Goal: Information Seeking & Learning: Learn about a topic

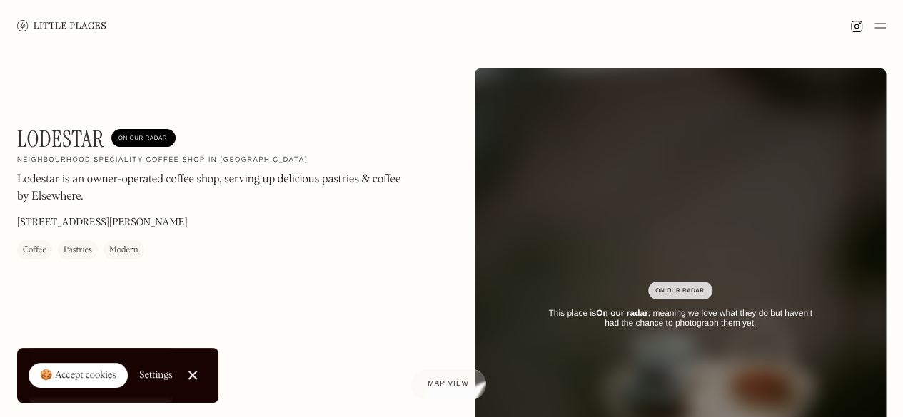
click at [66, 25] on img at bounding box center [61, 25] width 89 height 11
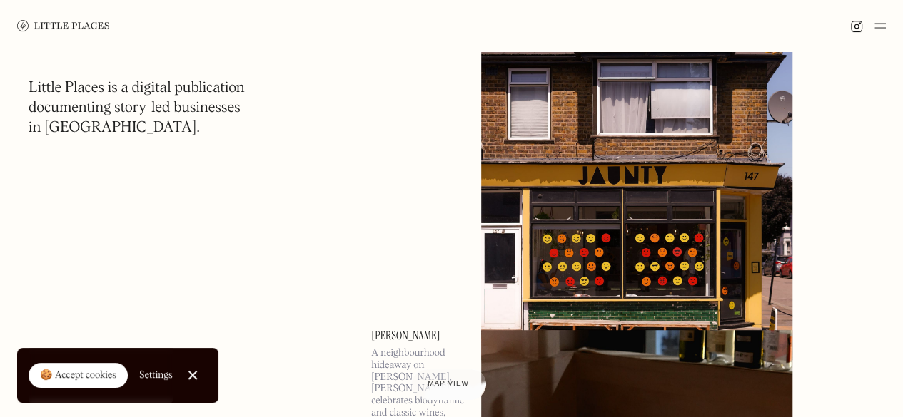
scroll to position [239, 0]
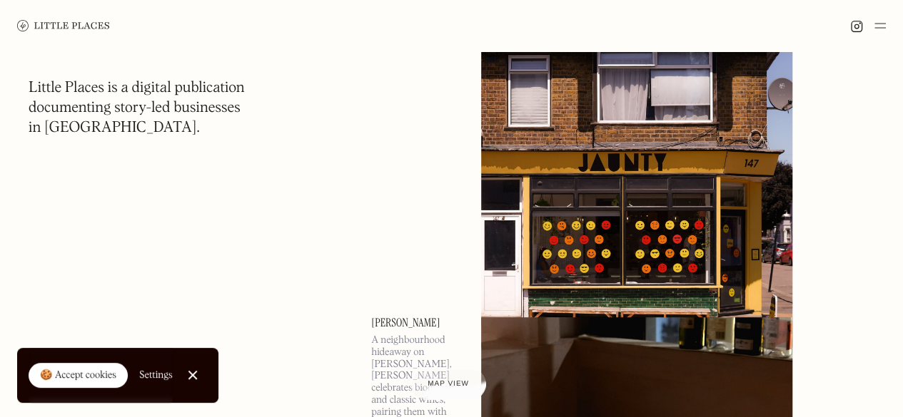
click at [815, 81] on link at bounding box center [655, 65] width 348 height 334
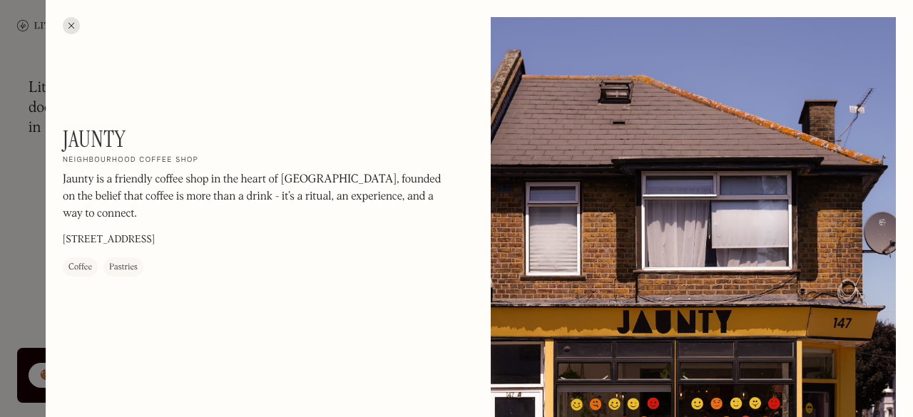
click at [36, 229] on div at bounding box center [456, 208] width 913 height 417
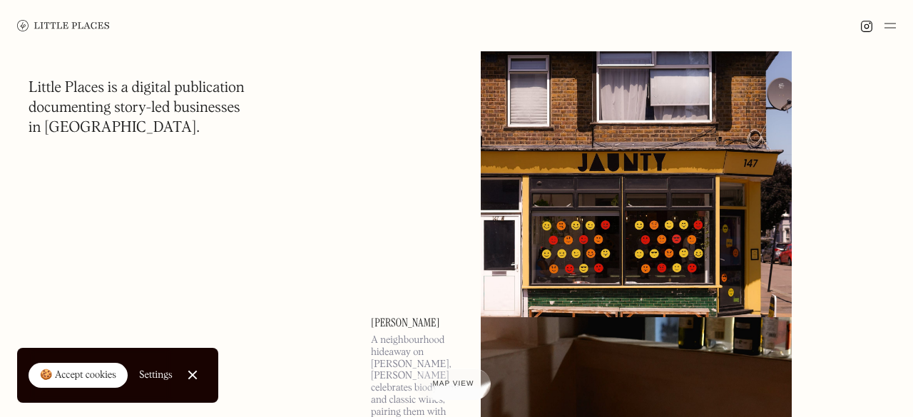
click at [74, 24] on img at bounding box center [63, 25] width 93 height 11
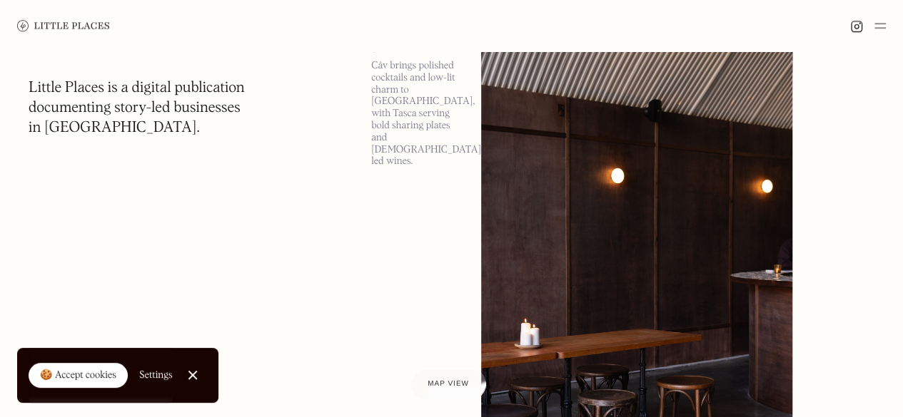
scroll to position [8878, 0]
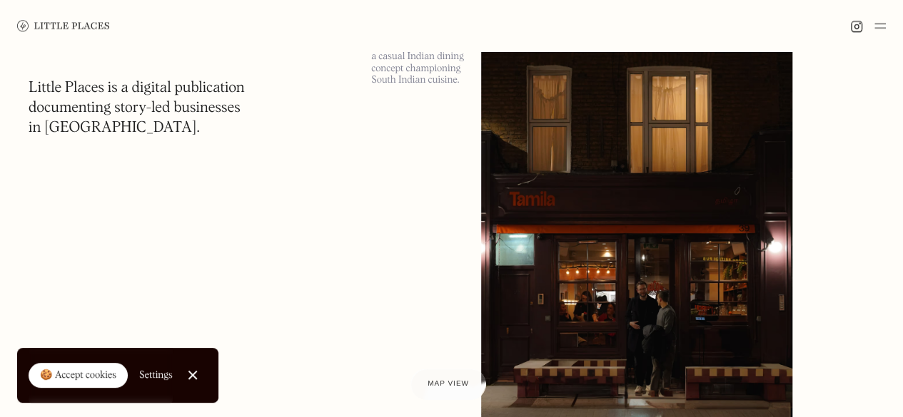
scroll to position [19840, 0]
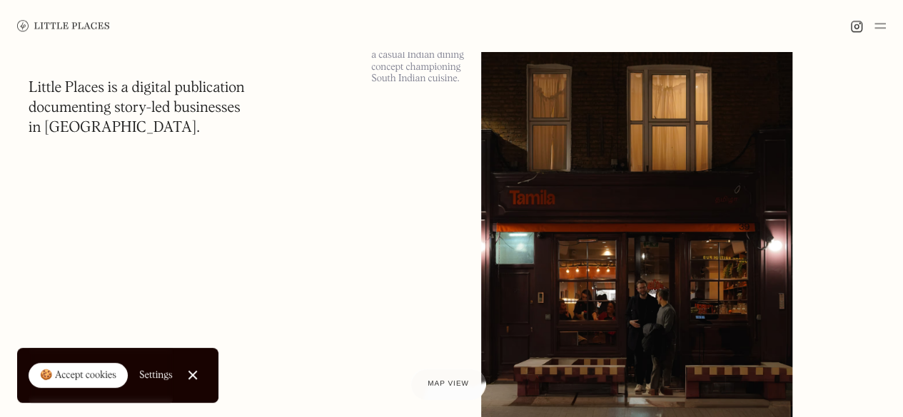
click at [882, 22] on img at bounding box center [879, 25] width 11 height 17
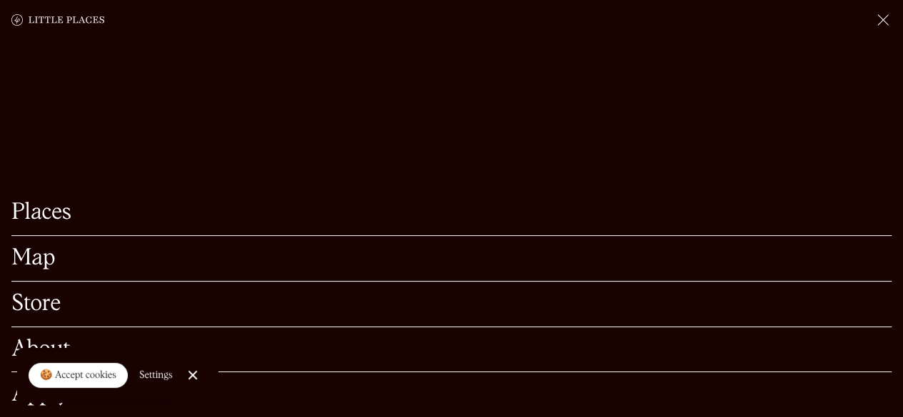
click at [70, 202] on link "Places" at bounding box center [451, 213] width 880 height 22
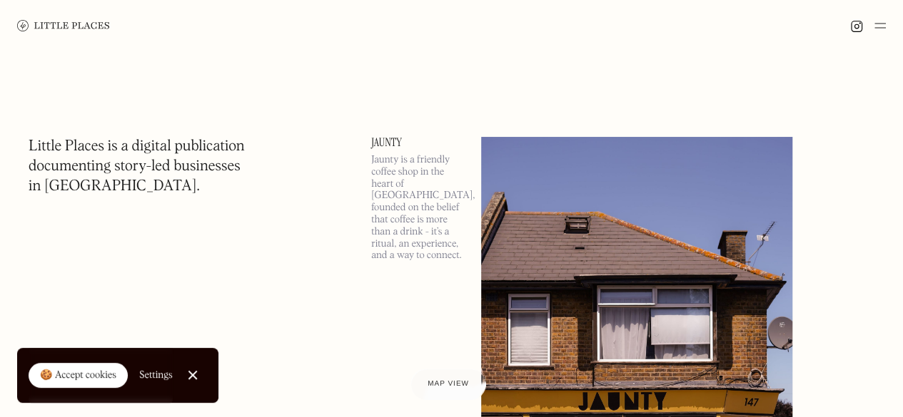
scroll to position [4223, 0]
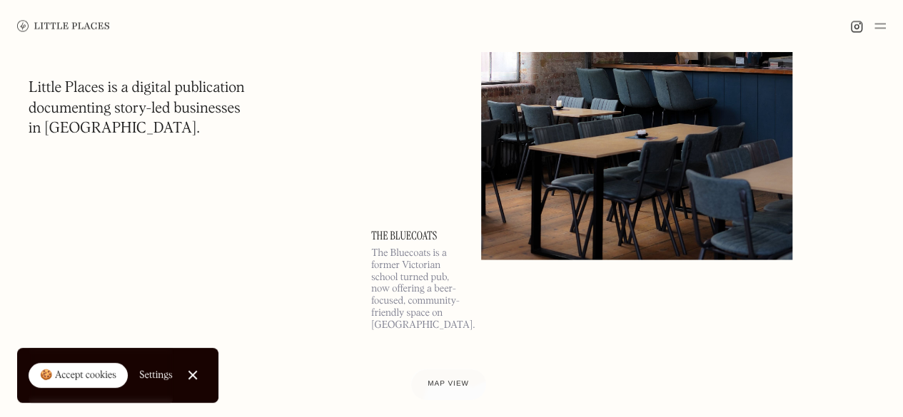
scroll to position [15244, 0]
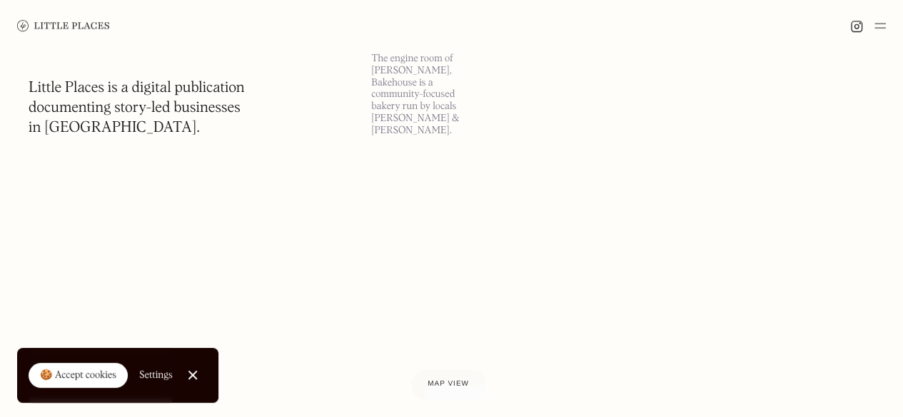
scroll to position [30328, 0]
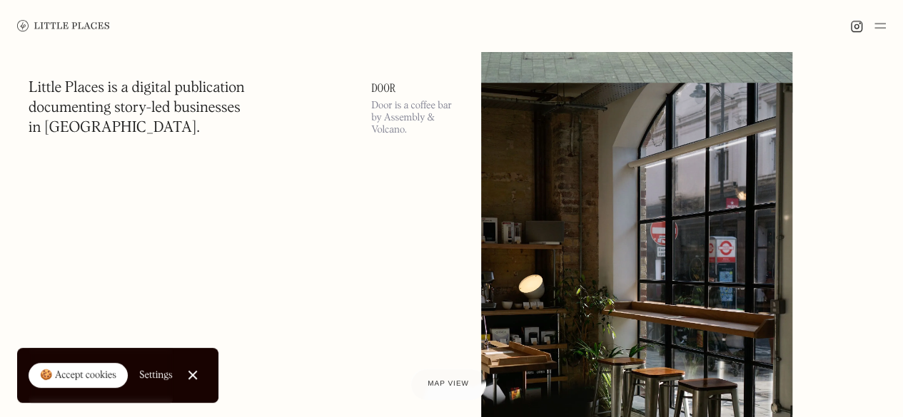
scroll to position [41175, 0]
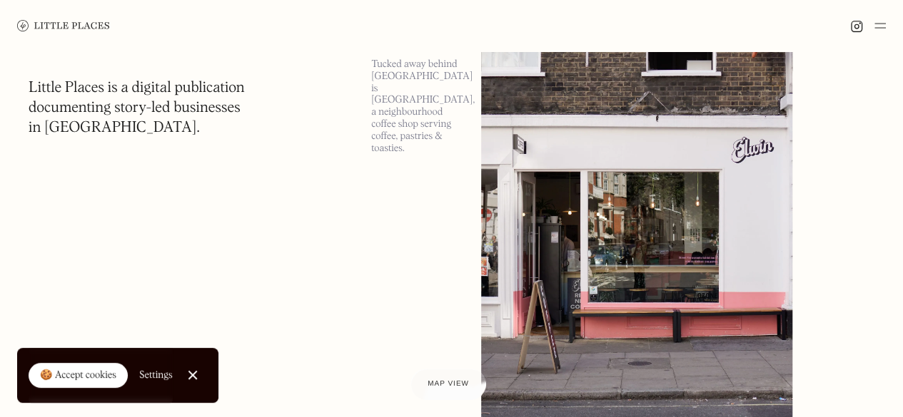
scroll to position [51709, 0]
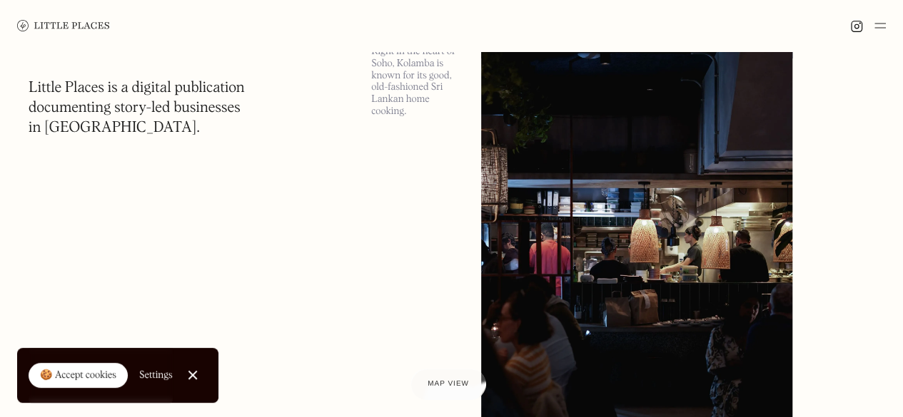
scroll to position [62242, 0]
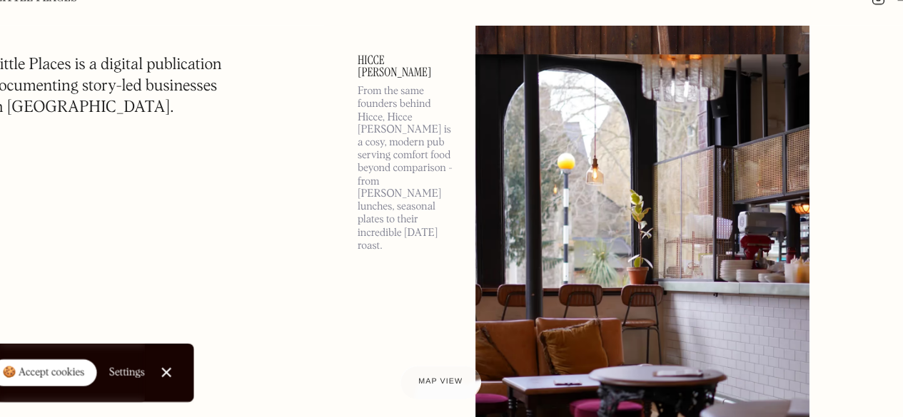
scroll to position [71424, 0]
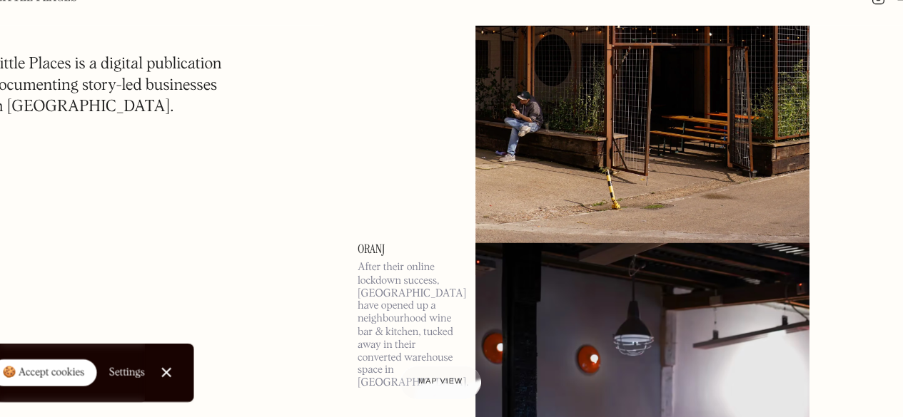
scroll to position [72937, 0]
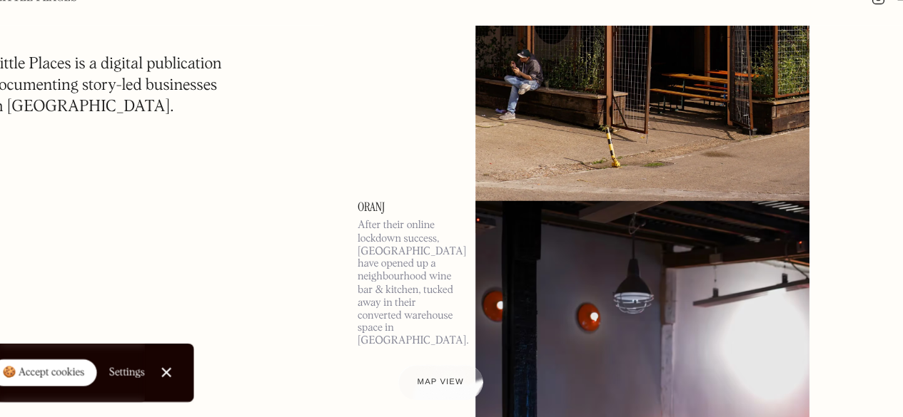
click at [453, 380] on div "Map view" at bounding box center [449, 385] width 44 height 15
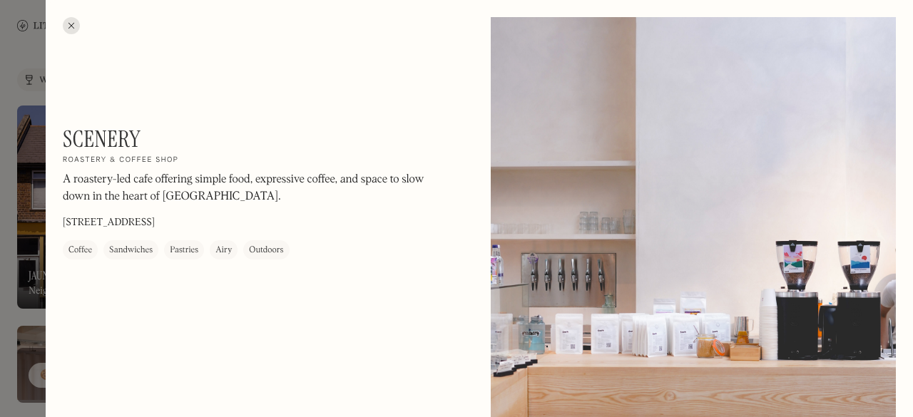
click at [71, 31] on div at bounding box center [71, 25] width 17 height 17
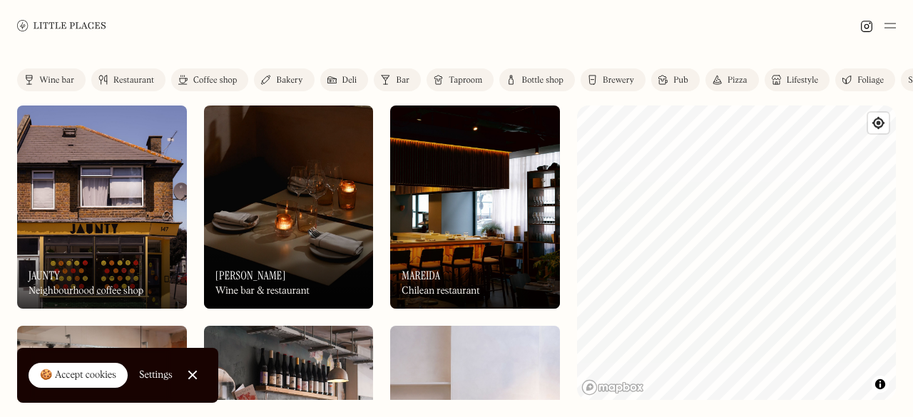
click at [223, 74] on link "Coffee shop" at bounding box center [209, 80] width 77 height 23
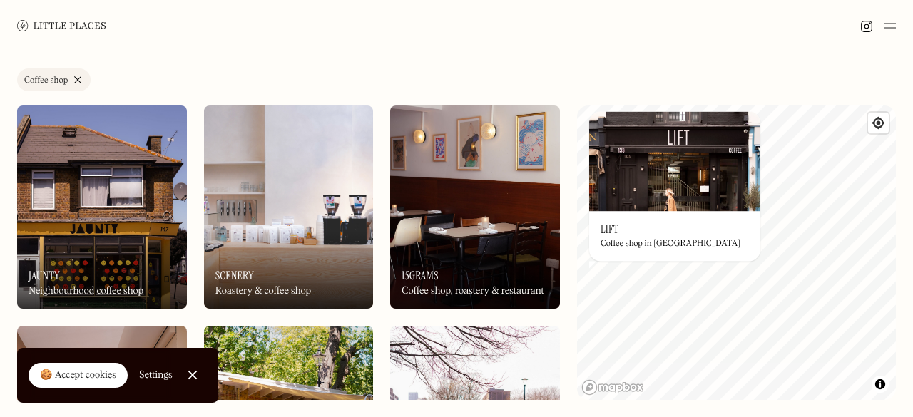
click at [507, 268] on div "On Our Radar 15grams Coffee shop, roastery & restaurant" at bounding box center [475, 270] width 170 height 79
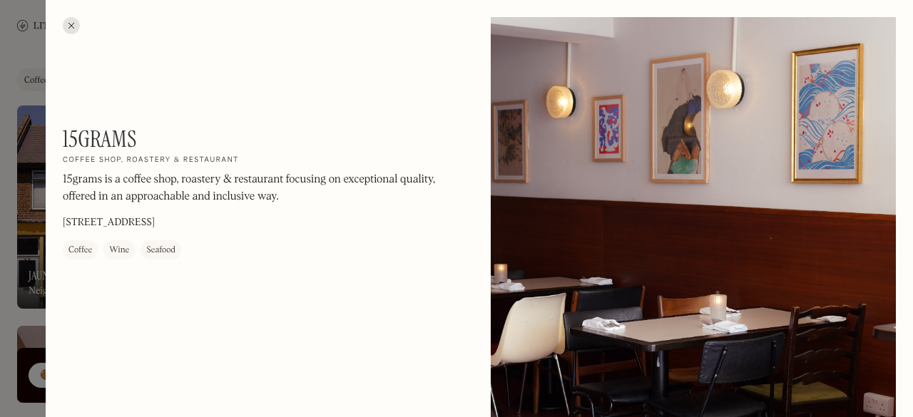
click at [75, 27] on div at bounding box center [71, 25] width 17 height 17
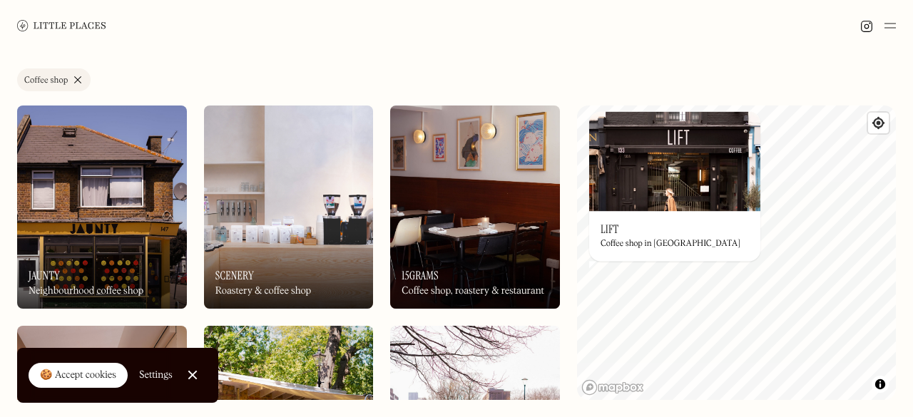
click at [422, 81] on div "Label Coffee shop Wine bar Restaurant Coffee shop Bakery Deli Bar Taproom Bottl…" at bounding box center [456, 83] width 879 height 29
click at [259, 228] on img at bounding box center [289, 207] width 170 height 203
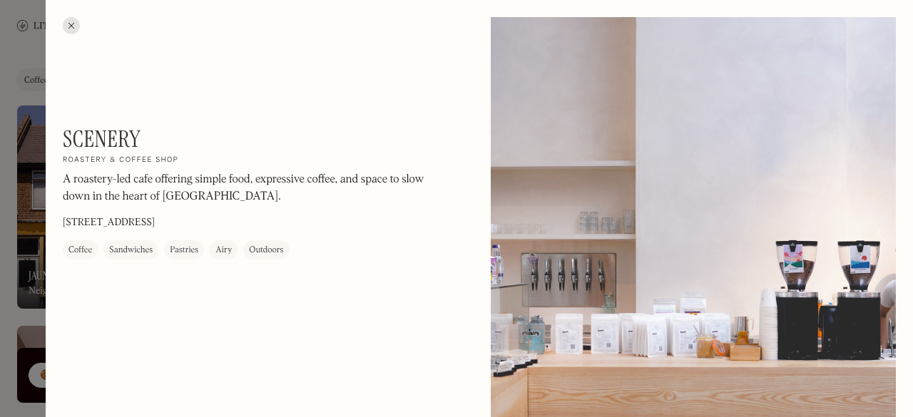
click at [66, 31] on div at bounding box center [71, 25] width 17 height 17
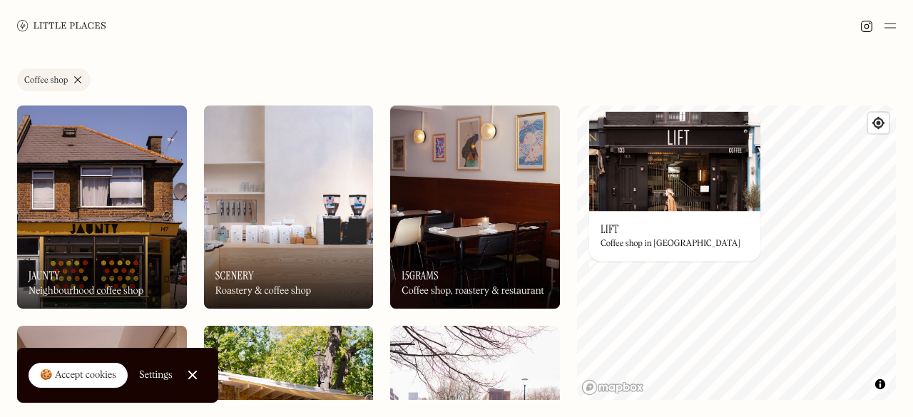
click at [361, 69] on div "Label Coffee shop Wine bar Restaurant Coffee shop Bakery Deli Bar Taproom Bottl…" at bounding box center [456, 83] width 879 height 29
click at [92, 375] on div "🍪 Accept cookies" at bounding box center [78, 376] width 76 height 14
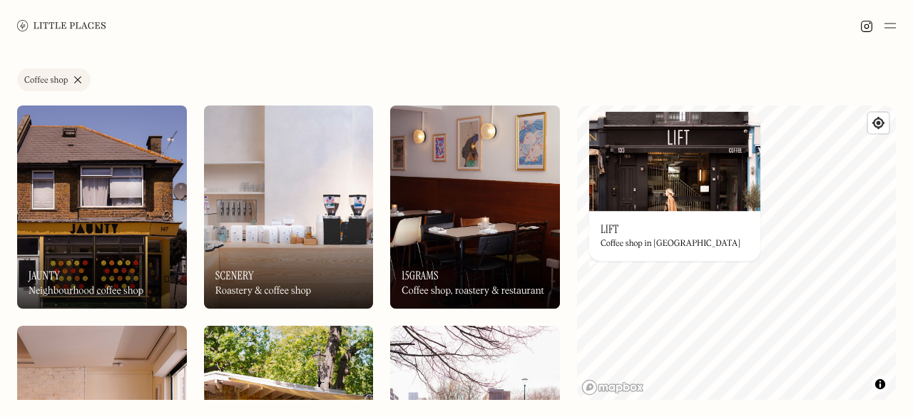
drag, startPoint x: 647, startPoint y: 171, endPoint x: 637, endPoint y: 155, distance: 18.2
click at [637, 155] on img at bounding box center [674, 161] width 171 height 100
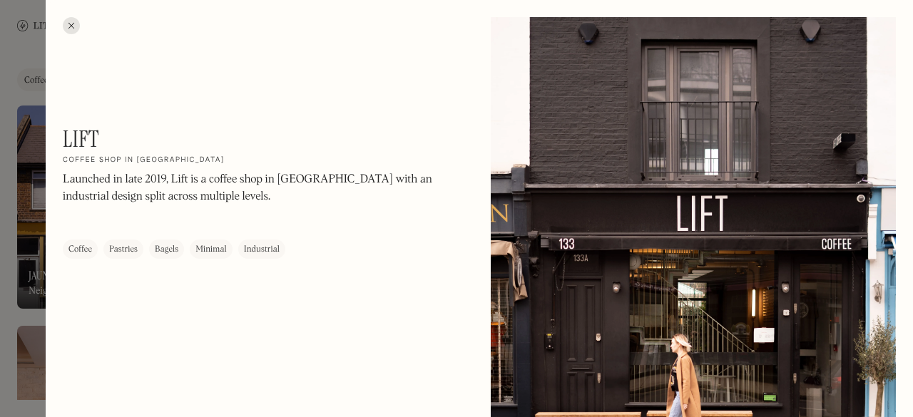
click at [71, 26] on div at bounding box center [71, 25] width 17 height 17
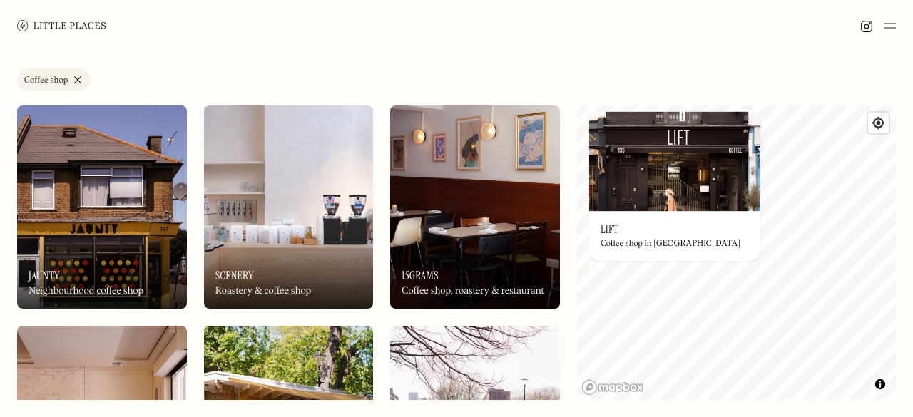
click at [338, 68] on div "Label Coffee shop Wine bar Restaurant Coffee shop Bakery Deli Bar Taproom Bottl…" at bounding box center [456, 234] width 913 height 366
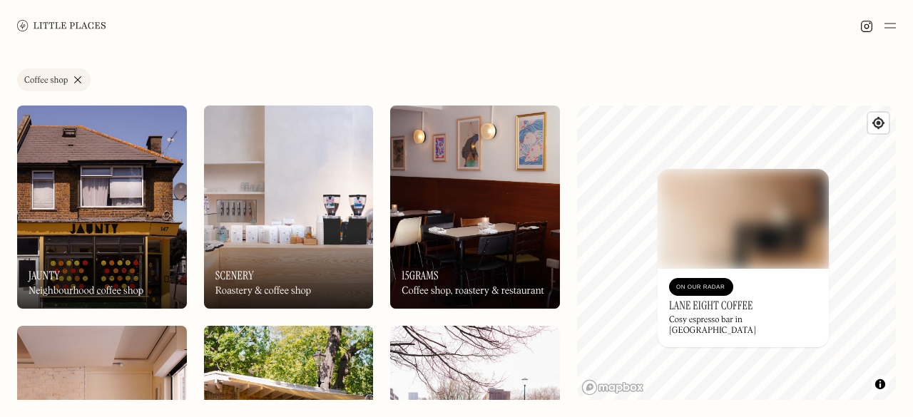
click at [619, 382] on link "Mapbox homepage" at bounding box center [613, 388] width 63 height 16
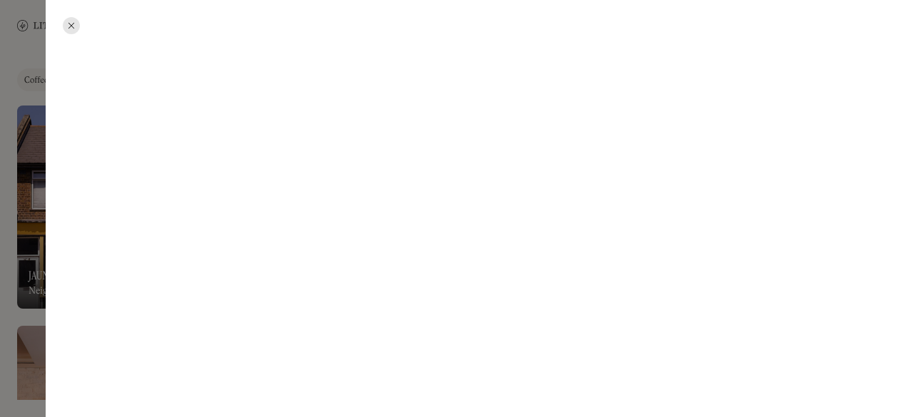
click at [643, 103] on div at bounding box center [456, 208] width 913 height 417
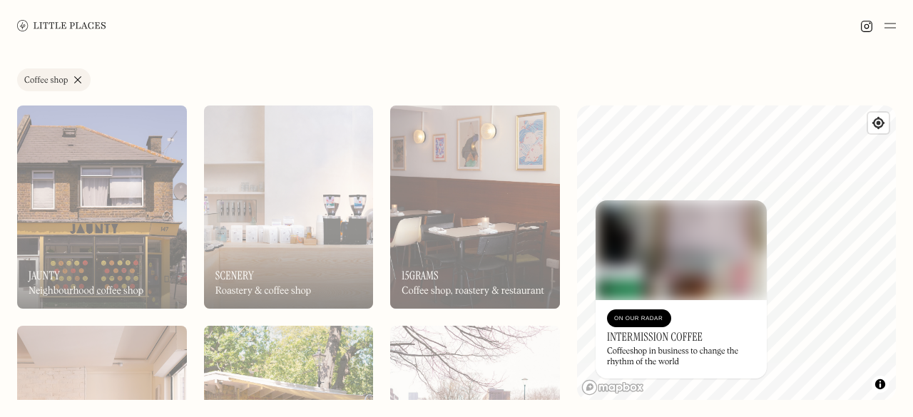
click at [155, 25] on div at bounding box center [456, 25] width 913 height 51
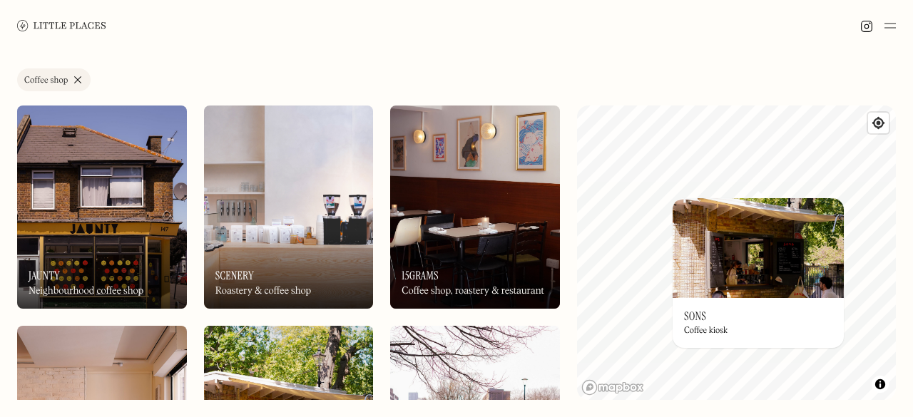
click at [79, 76] on link "Coffee shop" at bounding box center [54, 80] width 74 height 23
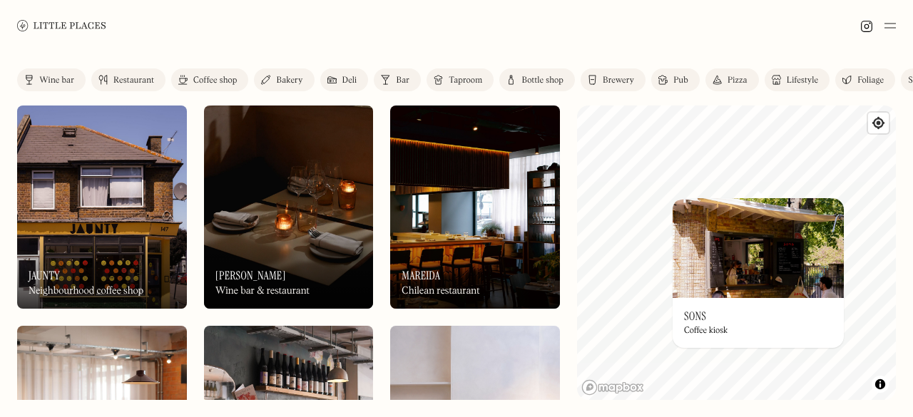
click at [275, 79] on link "Bakery" at bounding box center [284, 80] width 60 height 23
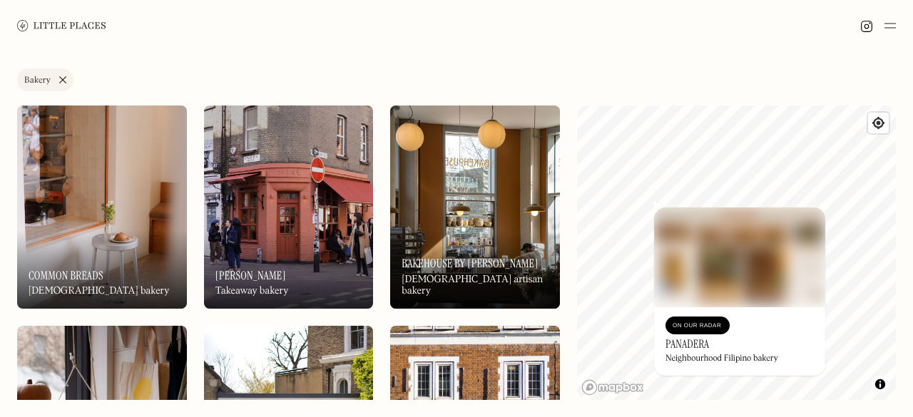
click at [473, 36] on div at bounding box center [456, 25] width 913 height 51
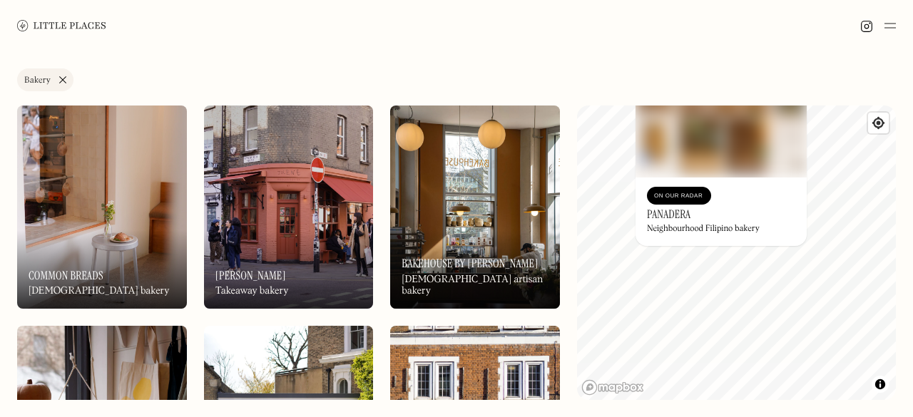
click at [609, 103] on div "Label Bakery Wine bar Restaurant Coffee shop Bakery Deli Bar Taproom Bottle sho…" at bounding box center [456, 234] width 913 height 366
